Goal: Information Seeking & Learning: Learn about a topic

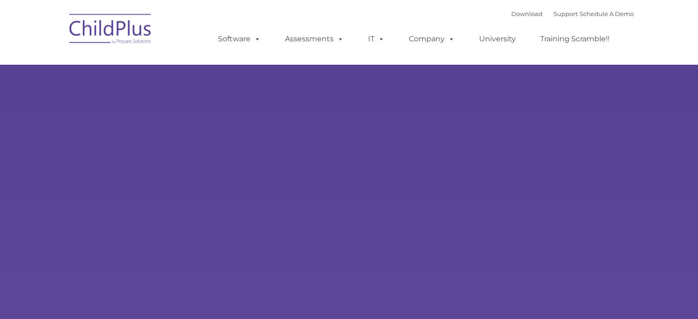
type input ""
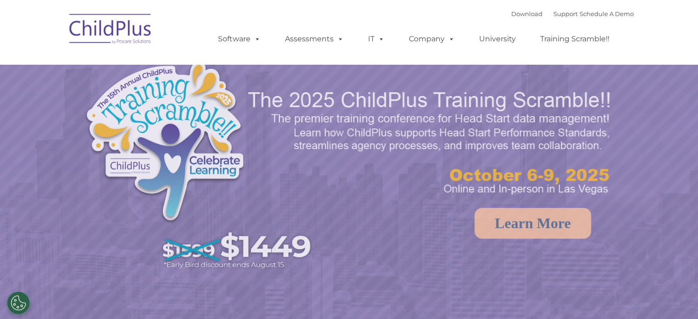
select select "MEDIUM"
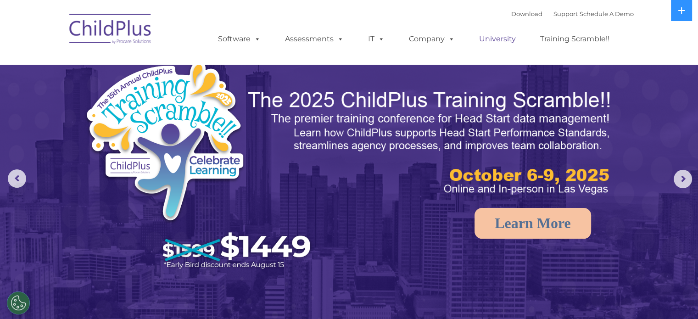
click at [489, 43] on link "University" at bounding box center [497, 39] width 55 height 18
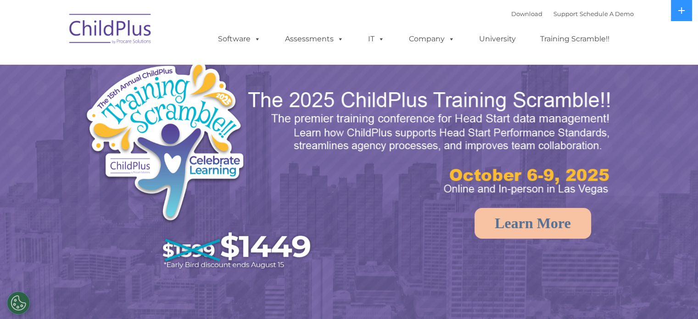
select select "MEDIUM"
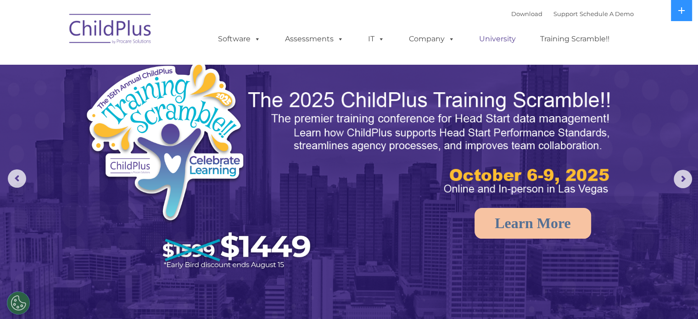
click at [499, 41] on link "University" at bounding box center [497, 39] width 55 height 18
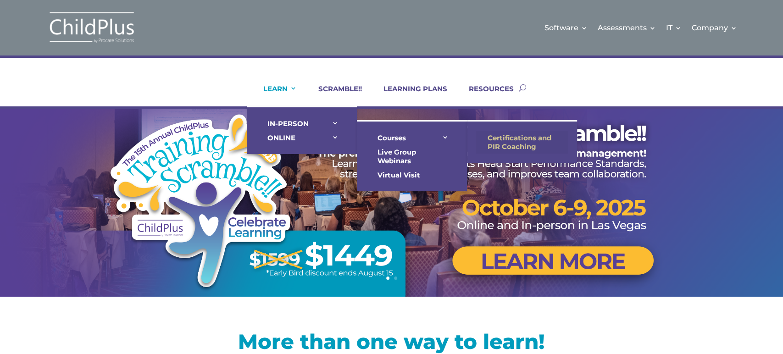
click at [502, 133] on link "Certifications and PIR Coaching" at bounding box center [522, 142] width 92 height 23
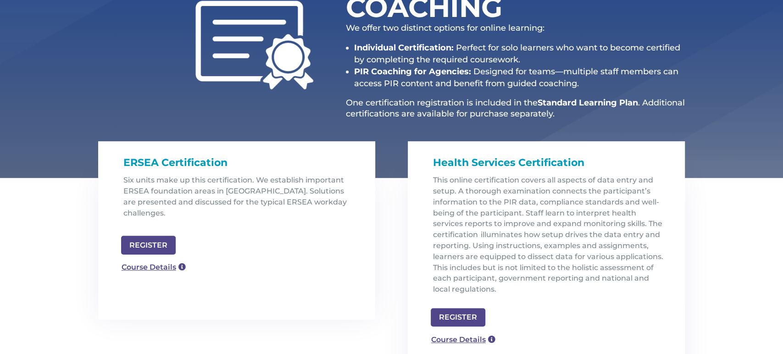
scroll to position [174, 0]
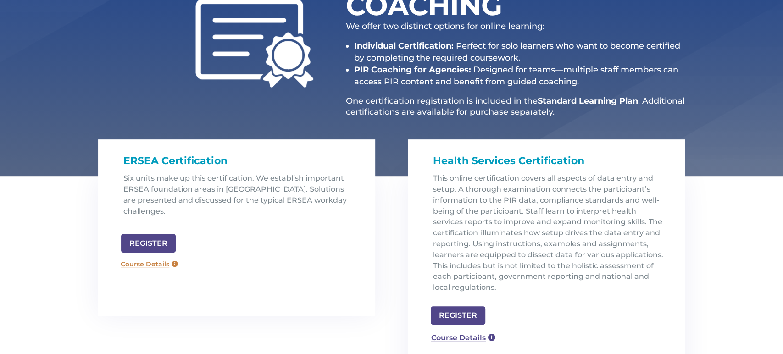
click at [145, 257] on link "Course Details" at bounding box center [150, 264] width 66 height 15
click at [138, 257] on link "Course Details" at bounding box center [150, 264] width 66 height 15
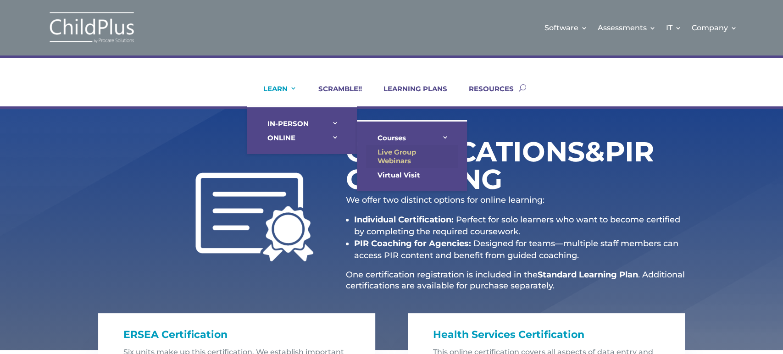
click at [380, 153] on link "Live Group Webinars" at bounding box center [412, 156] width 92 height 23
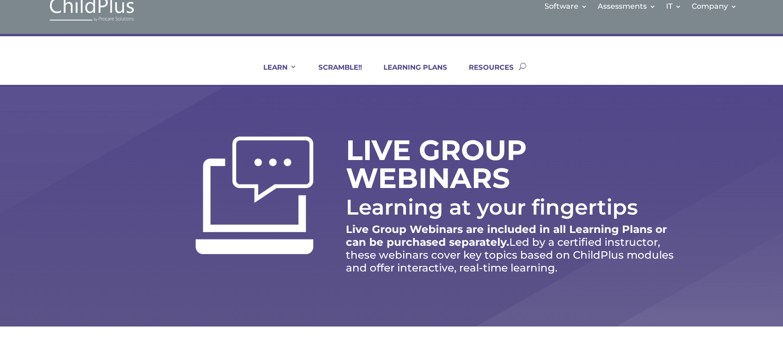
scroll to position [38, 0]
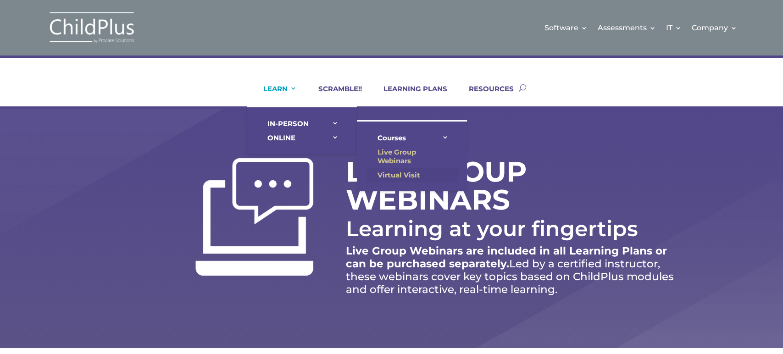
click at [393, 172] on link "Virtual Visit" at bounding box center [412, 175] width 92 height 14
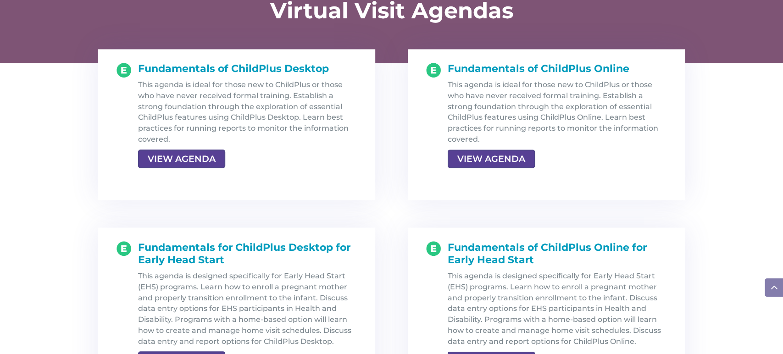
scroll to position [973, 0]
click at [488, 163] on link "VIEW AGENDA" at bounding box center [490, 159] width 85 height 17
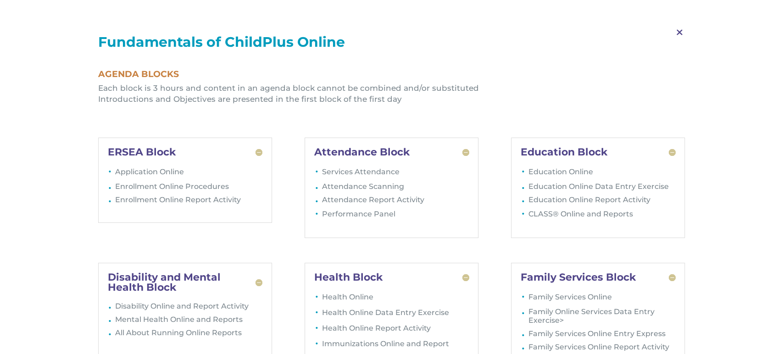
scroll to position [1025, 0]
click at [680, 35] on span "M" at bounding box center [679, 32] width 27 height 27
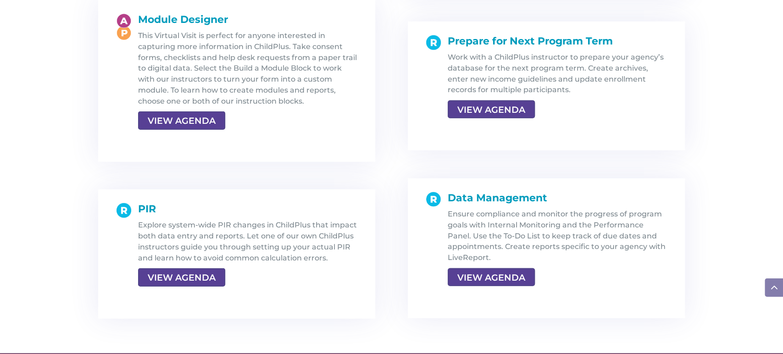
scroll to position [1696, 0]
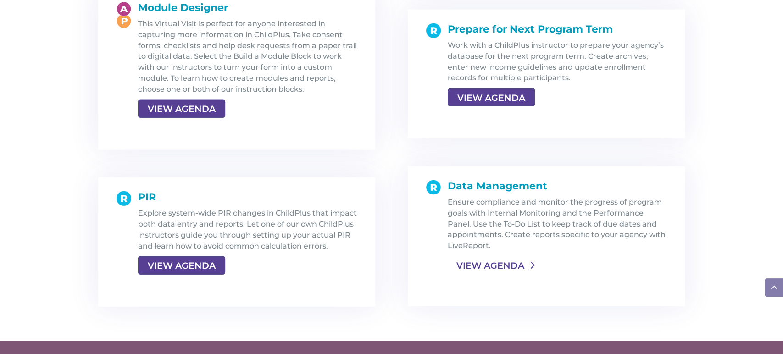
click at [478, 268] on link "VIEW AGENDA" at bounding box center [490, 265] width 85 height 17
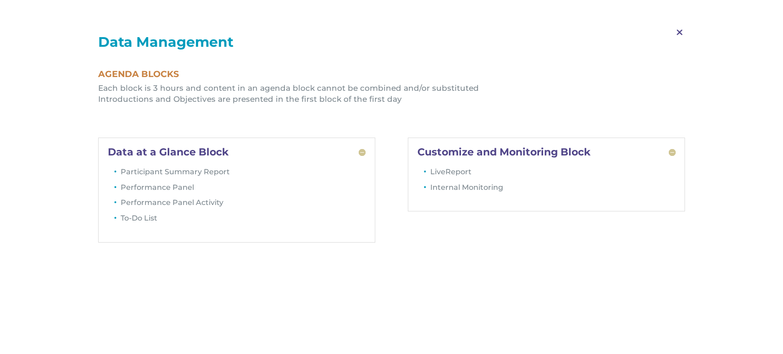
click at [676, 34] on span "M" at bounding box center [679, 32] width 27 height 27
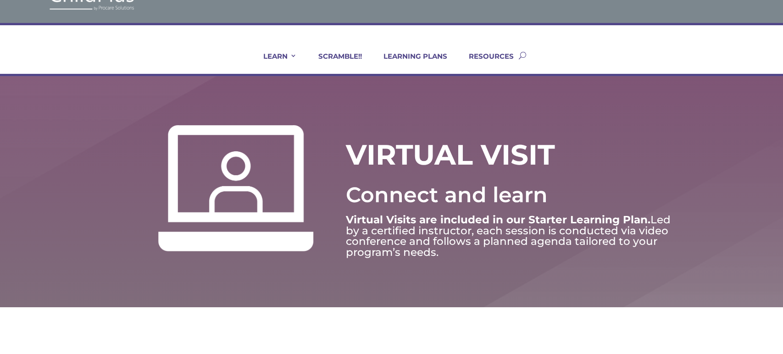
scroll to position [0, 0]
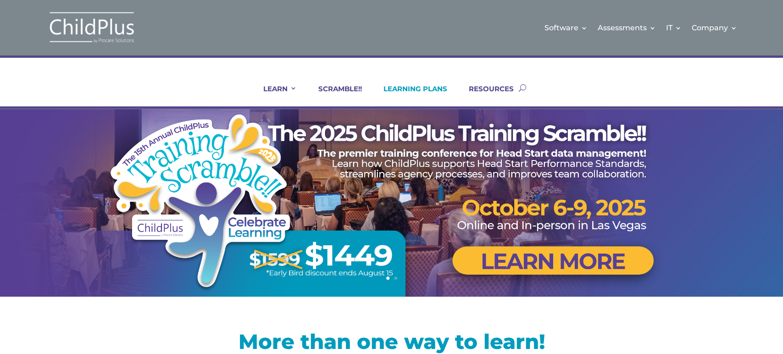
click at [427, 90] on link "LEARNING PLANS" at bounding box center [409, 95] width 75 height 22
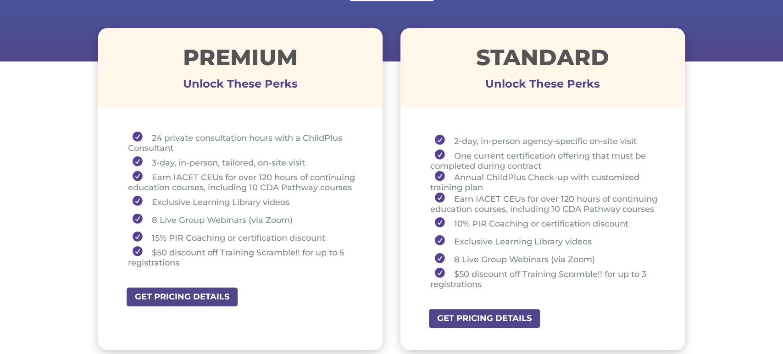
scroll to position [324, 0]
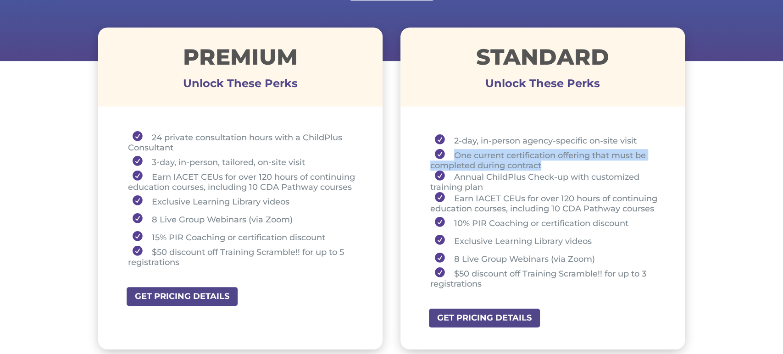
drag, startPoint x: 452, startPoint y: 155, endPoint x: 544, endPoint y: 163, distance: 92.6
click at [544, 163] on li "One current certification offering that must be completed during contract" at bounding box center [547, 160] width 232 height 22
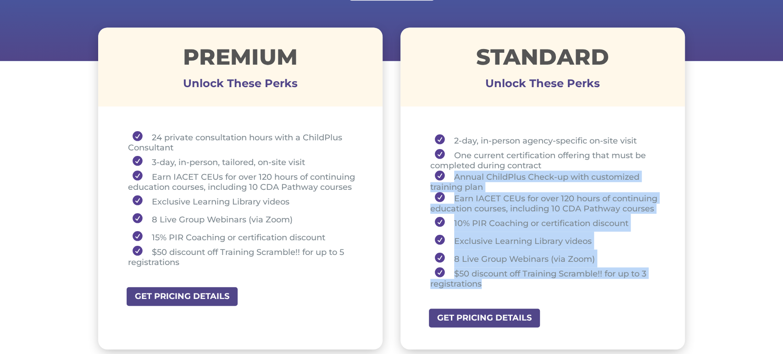
drag, startPoint x: 450, startPoint y: 175, endPoint x: 492, endPoint y: 284, distance: 116.7
click at [492, 284] on ul "2-day, in-person agency-specific on-site visit One current certification offeri…" at bounding box center [543, 214] width 239 height 166
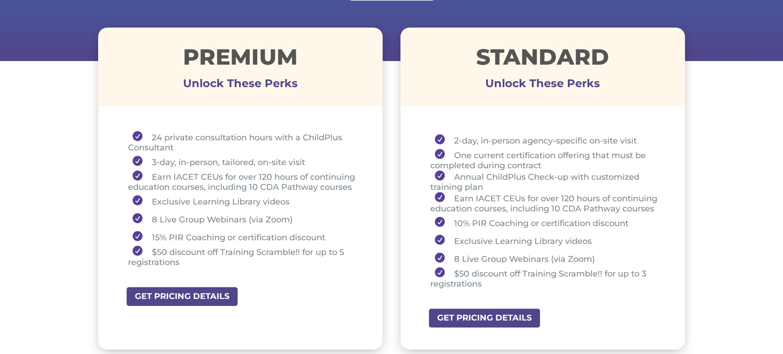
click at [482, 112] on div "STANDARD Unlock These Perks 2-day, in-person agency-specific on-site visit One …" at bounding box center [543, 189] width 285 height 322
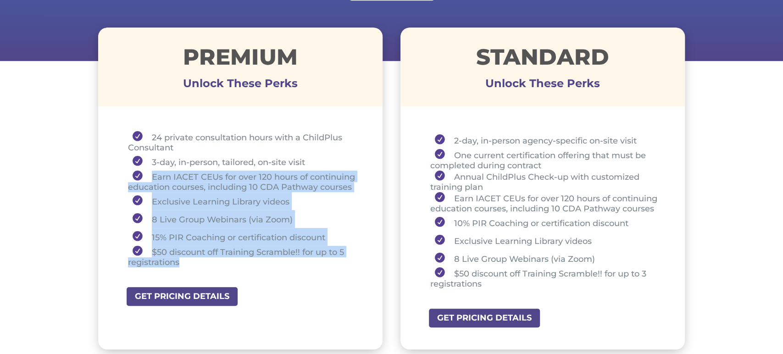
drag, startPoint x: 152, startPoint y: 176, endPoint x: 217, endPoint y: 253, distance: 100.3
click at [217, 253] on ul "24 private consultation hours with a ChildPlus Consultant 3-day, in-person, tai…" at bounding box center [240, 203] width 239 height 145
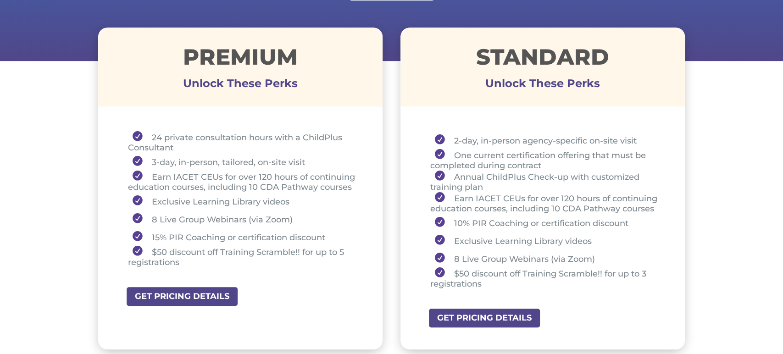
click at [430, 205] on ul "2-day, in-person agency-specific on-site visit One current certification offeri…" at bounding box center [543, 214] width 239 height 166
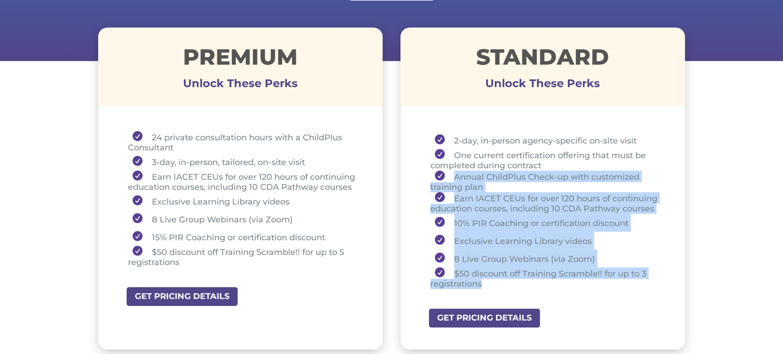
drag, startPoint x: 449, startPoint y: 175, endPoint x: 503, endPoint y: 289, distance: 125.9
click at [503, 289] on ul "2-day, in-person agency-specific on-site visit One current certification offeri…" at bounding box center [543, 214] width 239 height 166
click at [499, 194] on li "Earn IACET CEUs for over 120 hours of continuing education courses, including 1…" at bounding box center [547, 203] width 232 height 22
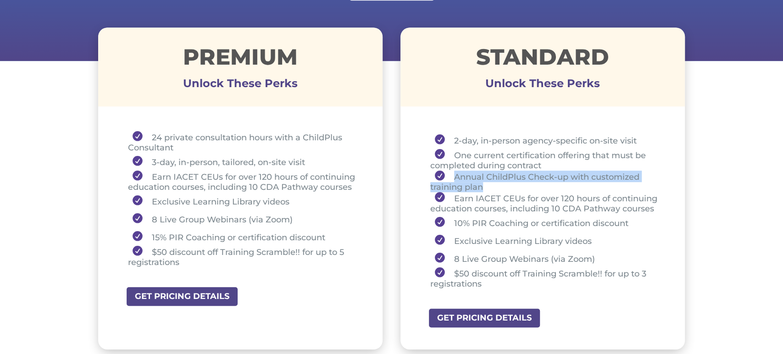
drag, startPoint x: 453, startPoint y: 174, endPoint x: 487, endPoint y: 186, distance: 36.0
click at [487, 186] on li "Annual ChildPlus Check-up with customized training plan" at bounding box center [547, 182] width 232 height 22
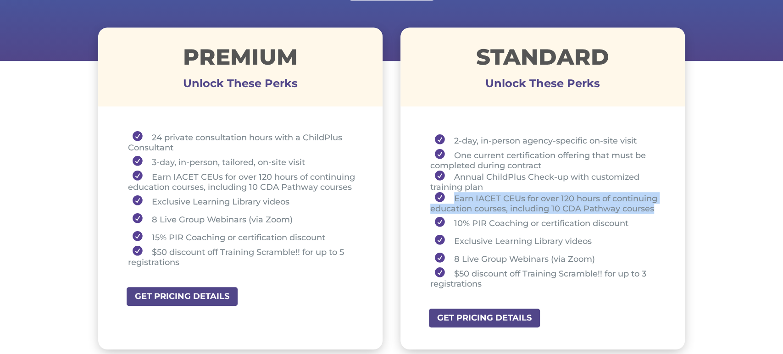
drag, startPoint x: 453, startPoint y: 198, endPoint x: 659, endPoint y: 208, distance: 206.3
click at [659, 208] on li "Earn IACET CEUs for over 120 hours of continuing education courses, including 1…" at bounding box center [547, 203] width 232 height 22
click at [510, 210] on li "Earn IACET CEUs for over 120 hours of continuing education courses, including 1…" at bounding box center [547, 203] width 232 height 22
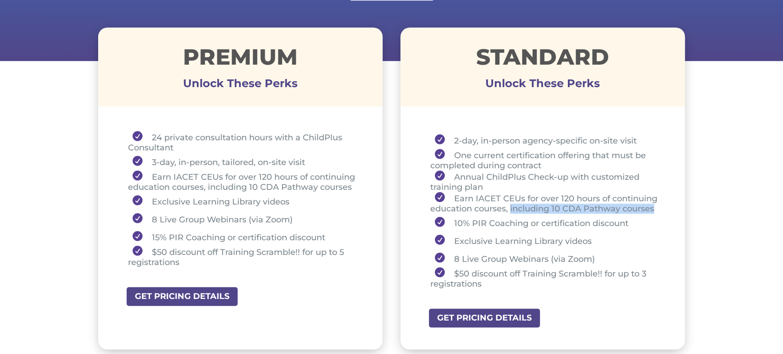
drag, startPoint x: 510, startPoint y: 210, endPoint x: 656, endPoint y: 211, distance: 146.0
click at [656, 211] on li "Earn IACET CEUs for over 120 hours of continuing education courses, including 1…" at bounding box center [547, 203] width 232 height 22
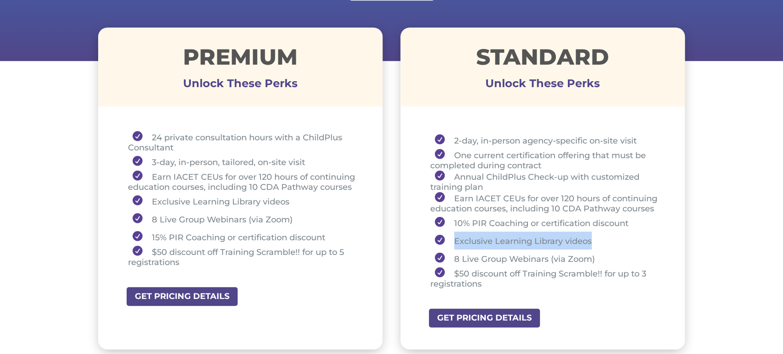
drag, startPoint x: 455, startPoint y: 242, endPoint x: 593, endPoint y: 246, distance: 137.3
click at [593, 246] on li "Exclusive Learning Library videos" at bounding box center [547, 241] width 232 height 18
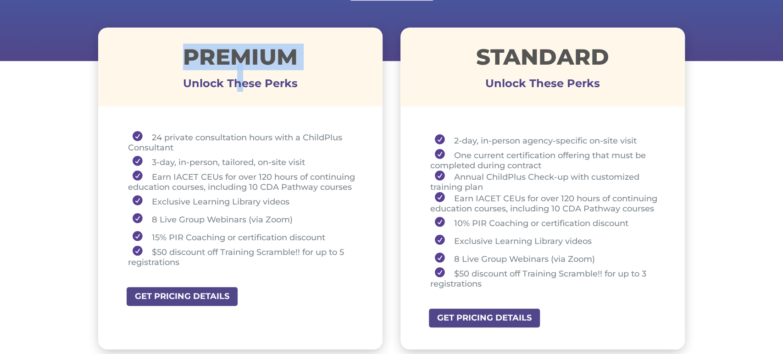
drag, startPoint x: 181, startPoint y: 57, endPoint x: 302, endPoint y: 73, distance: 122.2
click at [302, 73] on div "Premium Unlock These Perks" at bounding box center [240, 67] width 285 height 42
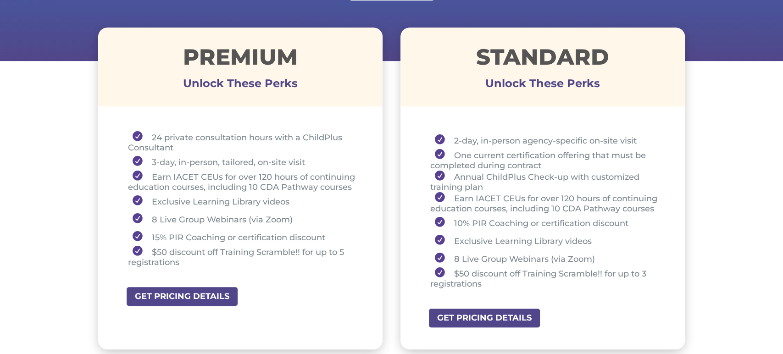
click at [203, 119] on div "24 private consultation hours with a ChildPlus Consultant 3-day, in-person, tai…" at bounding box center [240, 201] width 285 height 172
drag, startPoint x: 148, startPoint y: 160, endPoint x: 336, endPoint y: 162, distance: 187.7
click at [336, 162] on li "3-day, in-person, tailored, on-site visit" at bounding box center [244, 162] width 232 height 18
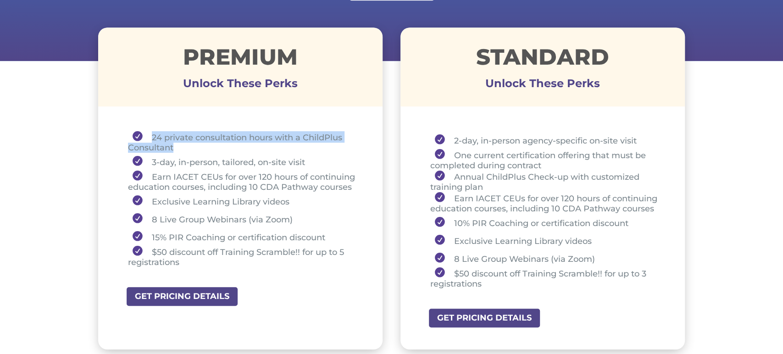
drag, startPoint x: 182, startPoint y: 146, endPoint x: 153, endPoint y: 134, distance: 31.7
click at [153, 134] on li "24 private consultation hours with a ChildPlus Consultant" at bounding box center [244, 142] width 232 height 22
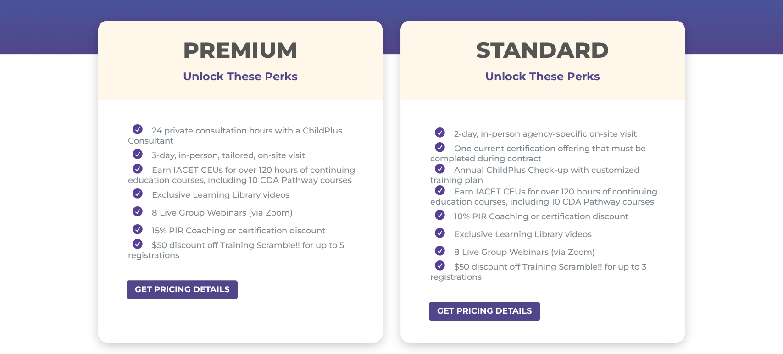
click at [386, 216] on div "Premium Unlock These Perks 24 private consultation hours with a ChildPlus Consu…" at bounding box center [391, 181] width 587 height 347
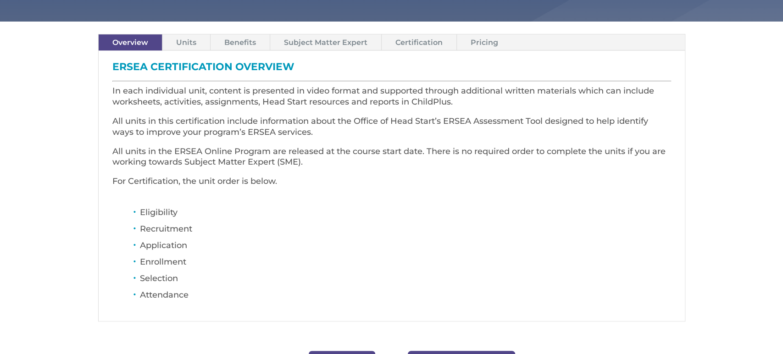
scroll to position [265, 0]
click at [186, 40] on link "Units" at bounding box center [186, 42] width 48 height 16
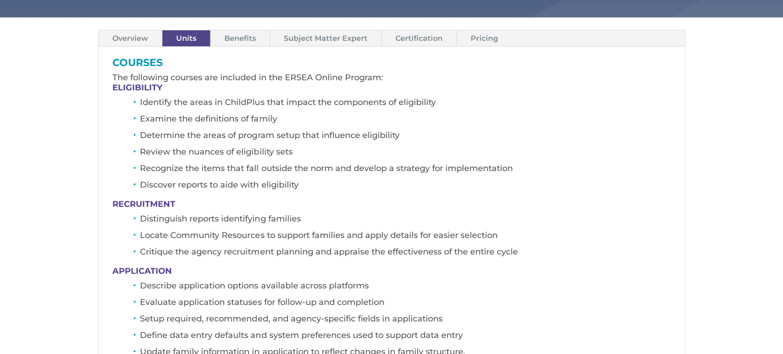
scroll to position [268, 0]
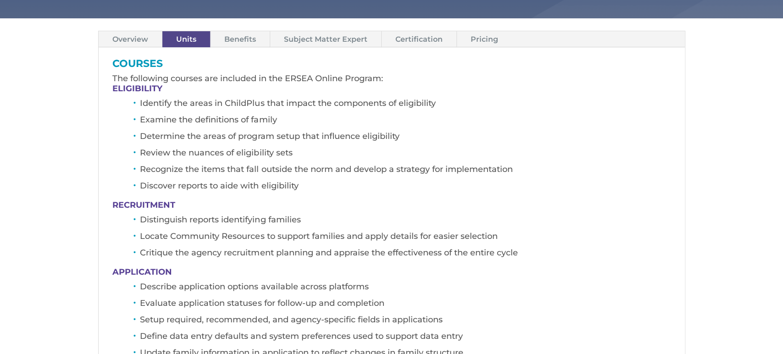
click at [484, 39] on link "Pricing" at bounding box center [484, 39] width 55 height 16
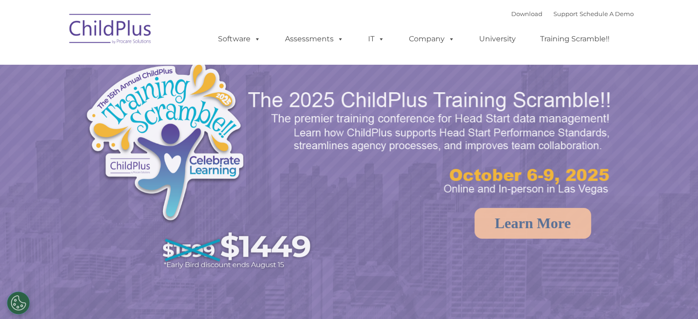
select select "MEDIUM"
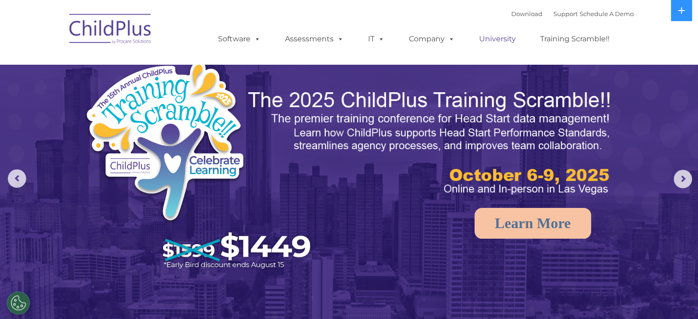
click at [497, 40] on link "University" at bounding box center [497, 39] width 55 height 18
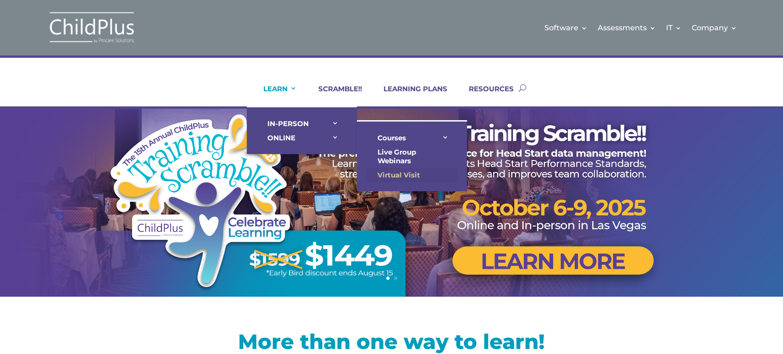
click at [396, 171] on link "Virtual Visit" at bounding box center [412, 175] width 92 height 14
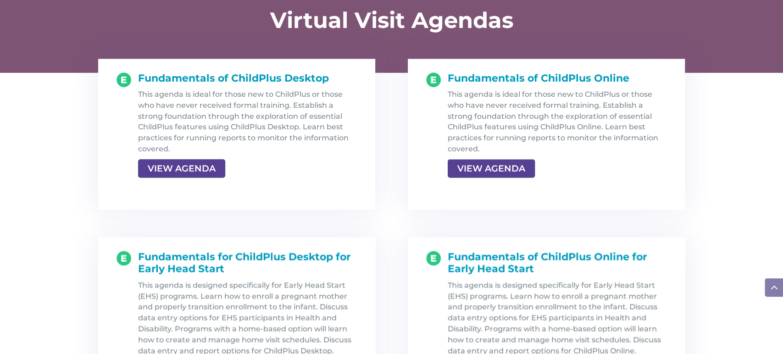
scroll to position [972, 0]
